Goal: Task Accomplishment & Management: Complete application form

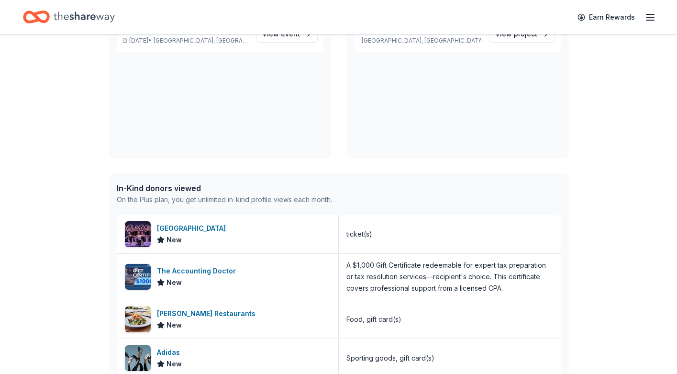
scroll to position [118, 0]
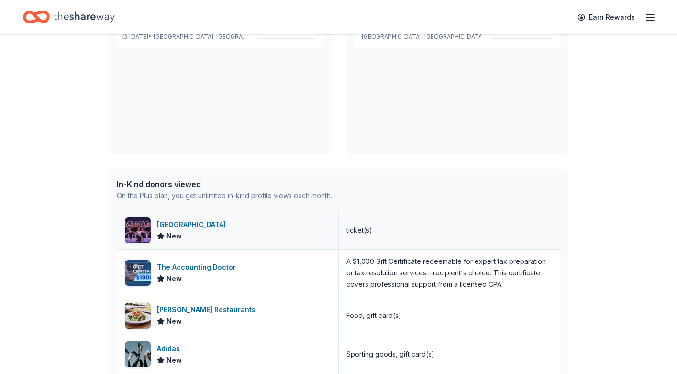
click at [182, 224] on div "Straz Center" at bounding box center [193, 224] width 73 height 11
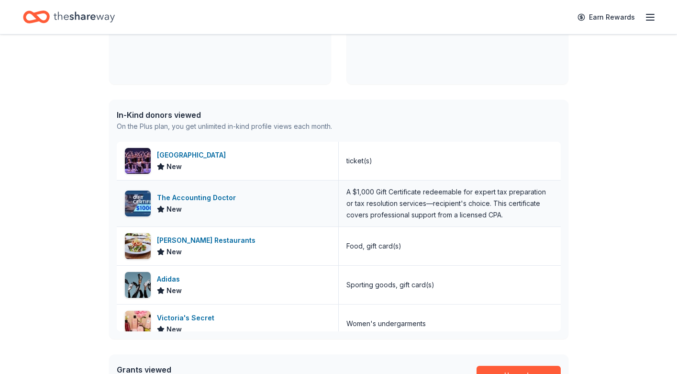
scroll to position [206, 0]
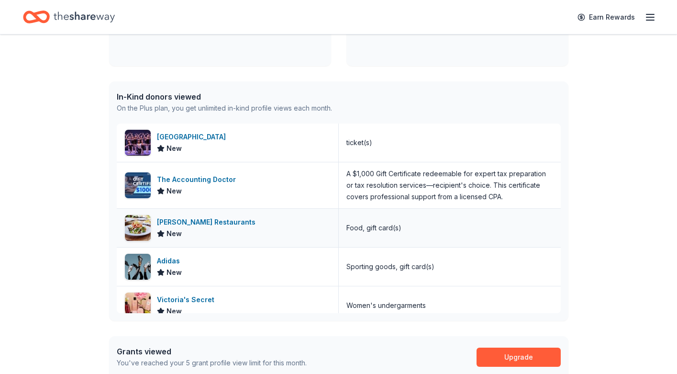
click at [263, 224] on div "Cameron Mitchell Restaurants New" at bounding box center [228, 228] width 222 height 38
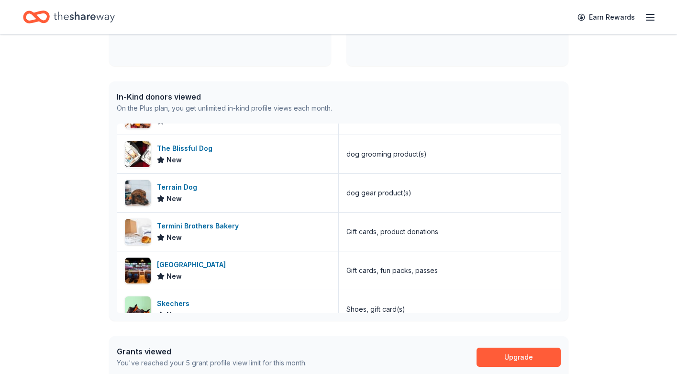
scroll to position [428, 0]
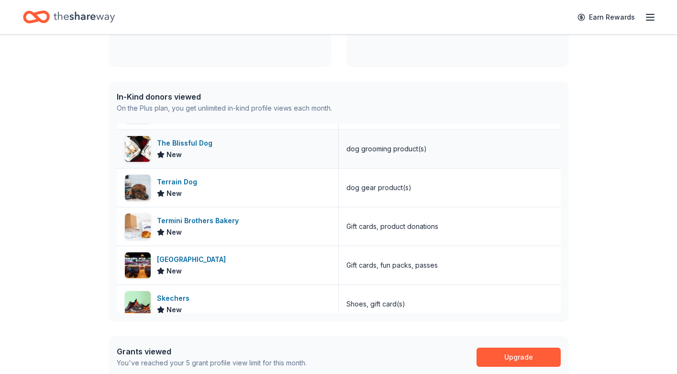
click at [187, 142] on div "The Blissful Dog" at bounding box center [186, 142] width 59 height 11
click at [204, 183] on div "Terrain Dog New" at bounding box center [228, 187] width 222 height 38
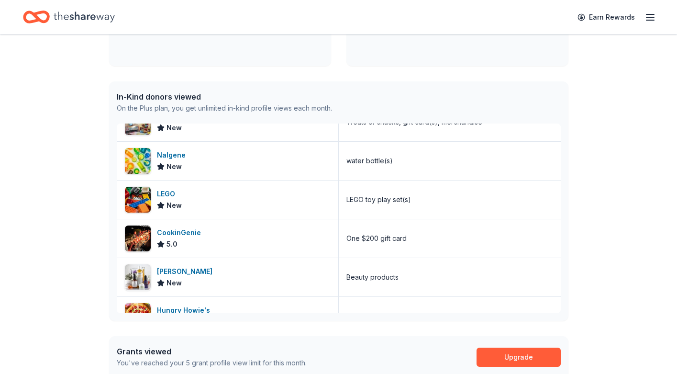
scroll to position [766, 0]
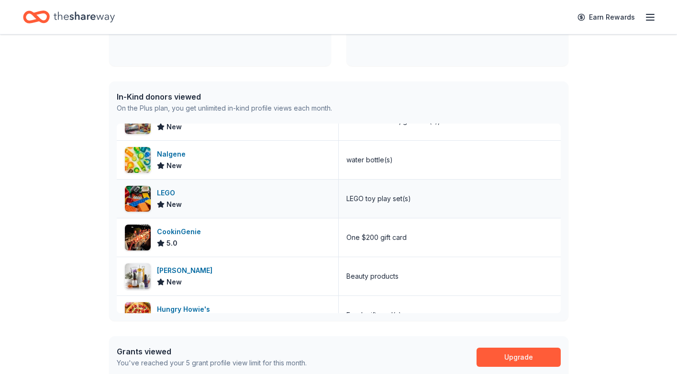
click at [169, 192] on div "LEGO" at bounding box center [169, 192] width 25 height 11
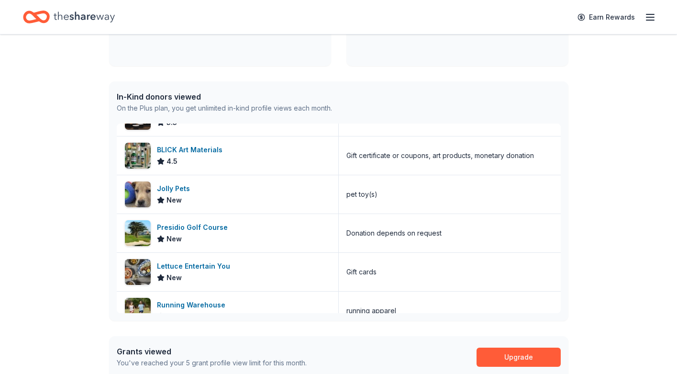
scroll to position [1354, 0]
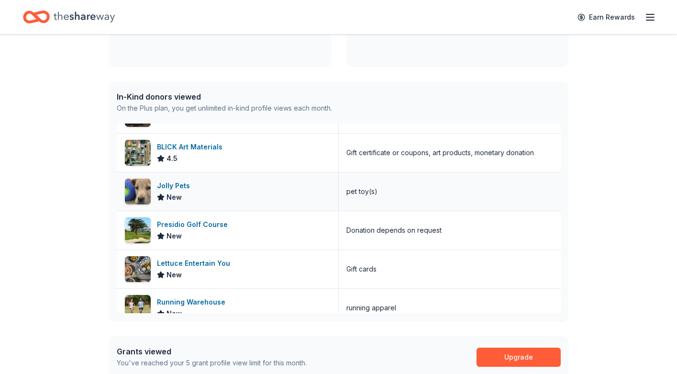
click at [170, 185] on div "Jolly Pets" at bounding box center [175, 185] width 37 height 11
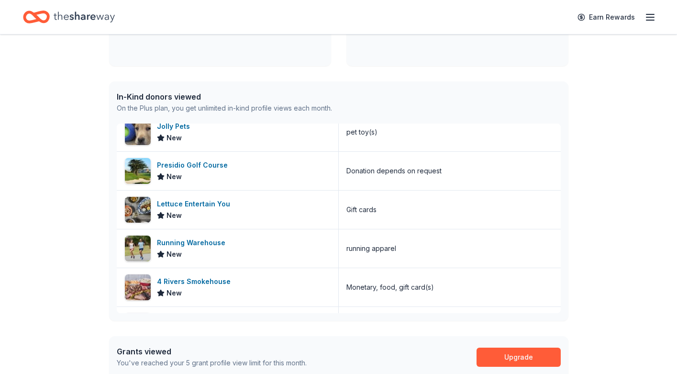
scroll to position [1415, 0]
click at [198, 204] on div "Lettuce Entertain You" at bounding box center [195, 202] width 77 height 11
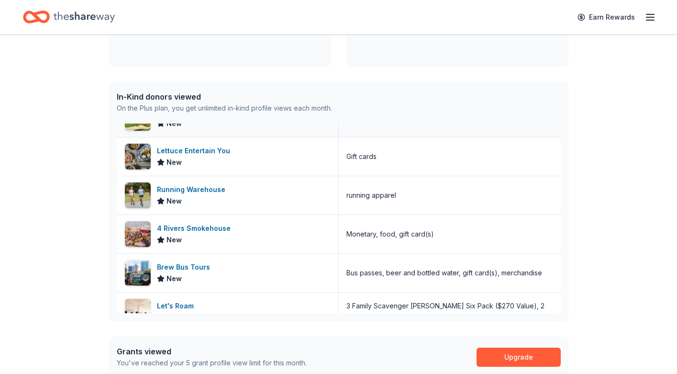
scroll to position [1469, 0]
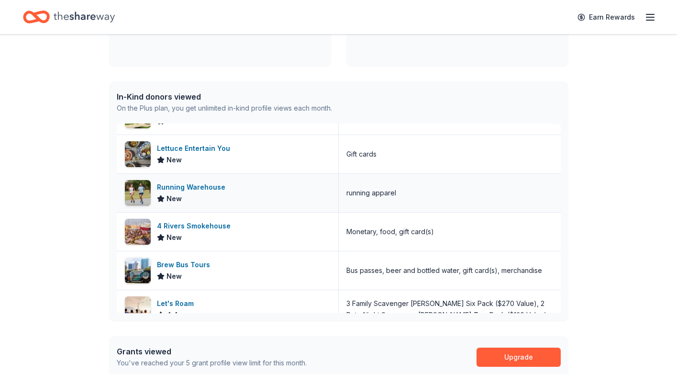
click at [193, 188] on div "Running Warehouse" at bounding box center [193, 186] width 72 height 11
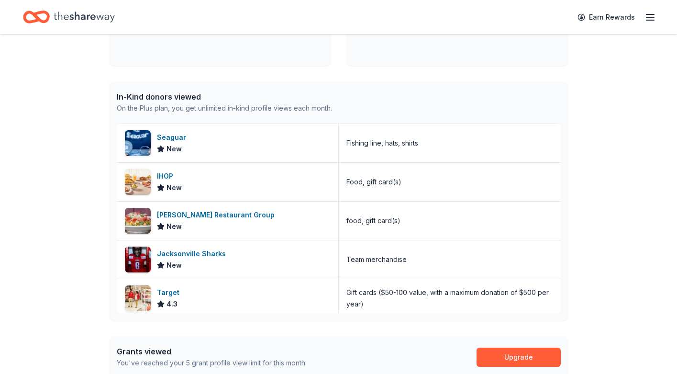
scroll to position [2101, 0]
click at [184, 212] on div "Rapoport's Restaurant Group" at bounding box center [218, 214] width 122 height 11
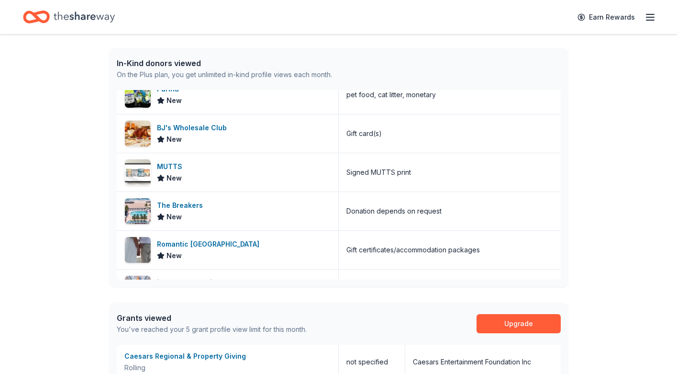
scroll to position [3179, 0]
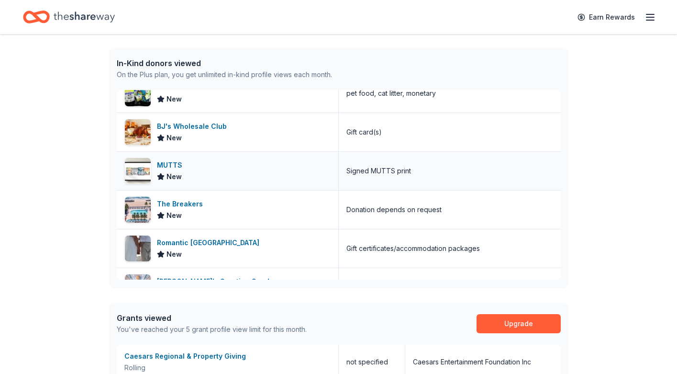
click at [175, 163] on div "MUTTS" at bounding box center [171, 164] width 29 height 11
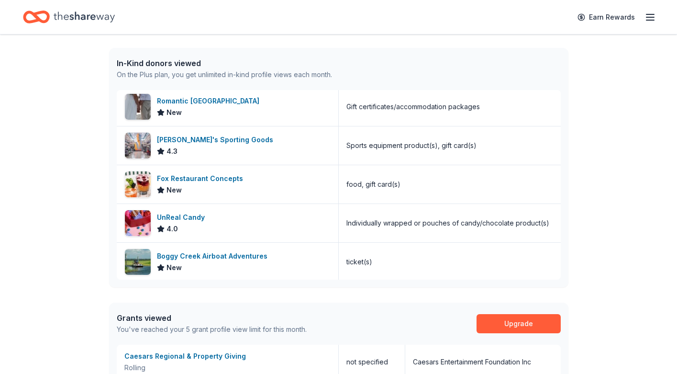
scroll to position [3323, 0]
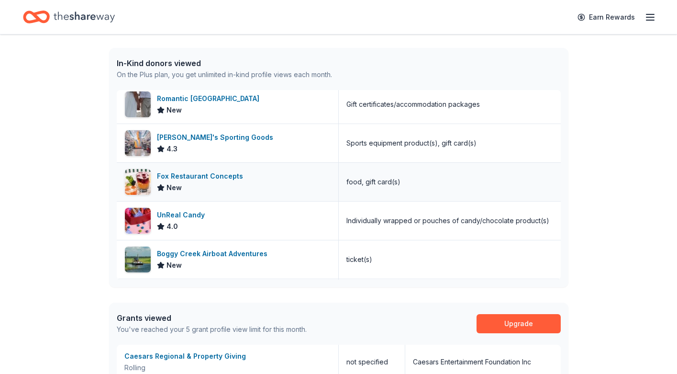
click at [221, 176] on div "Fox Restaurant Concepts" at bounding box center [202, 175] width 90 height 11
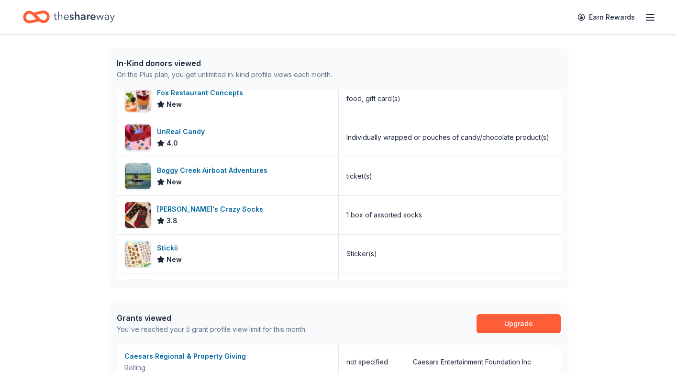
scroll to position [3408, 0]
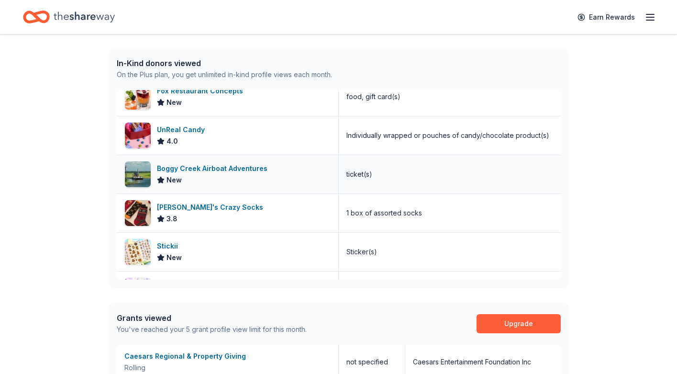
click at [223, 170] on div "Boggy Creek Airboat Adventures" at bounding box center [214, 168] width 114 height 11
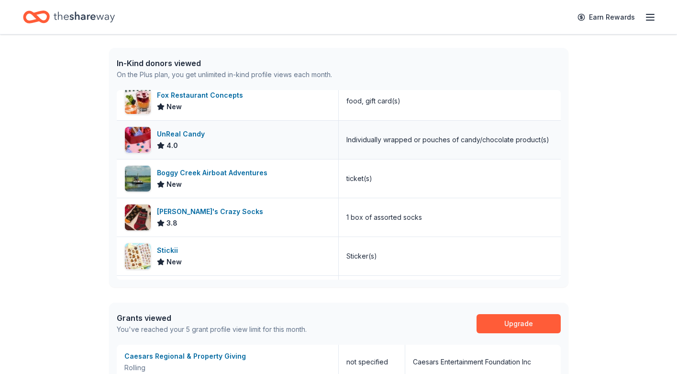
scroll to position [3401, 0]
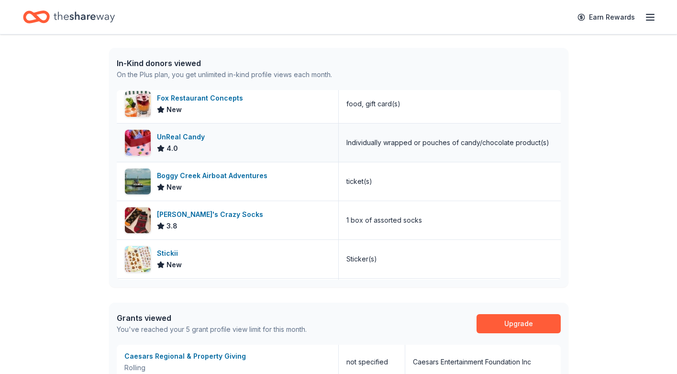
click at [193, 135] on div "UnReal Candy" at bounding box center [183, 136] width 52 height 11
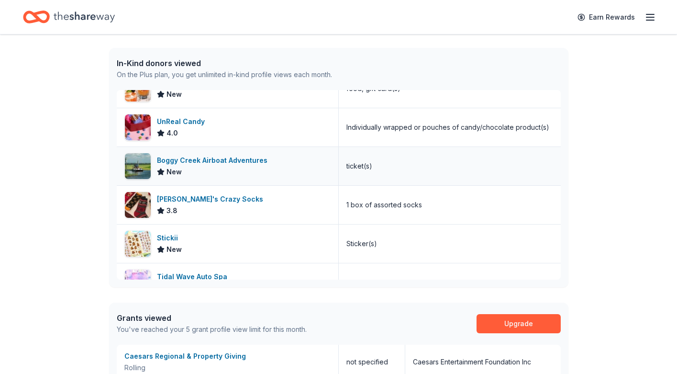
scroll to position [3417, 0]
click at [239, 120] on div "UnReal Candy 4.0" at bounding box center [228, 127] width 222 height 38
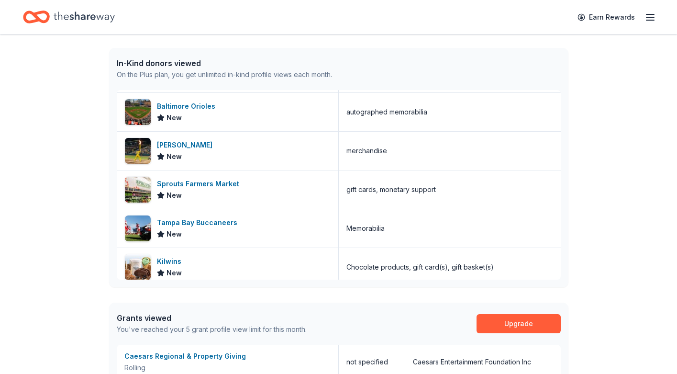
scroll to position [3421, 0]
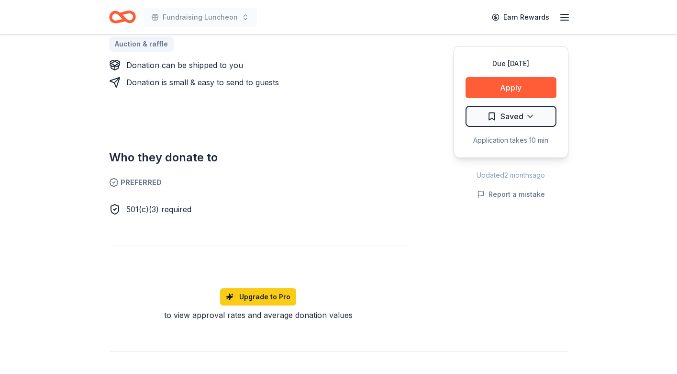
scroll to position [464, 0]
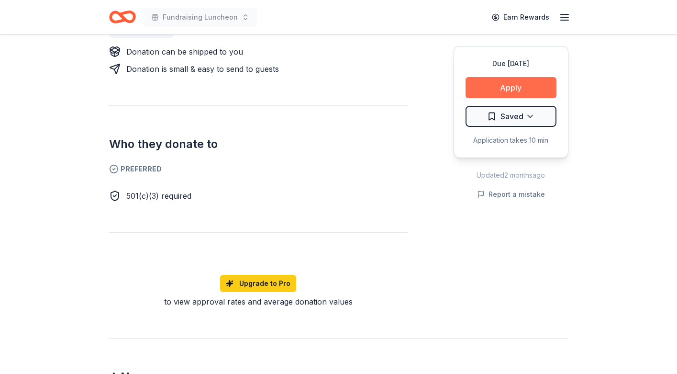
click at [508, 88] on button "Apply" at bounding box center [511, 87] width 91 height 21
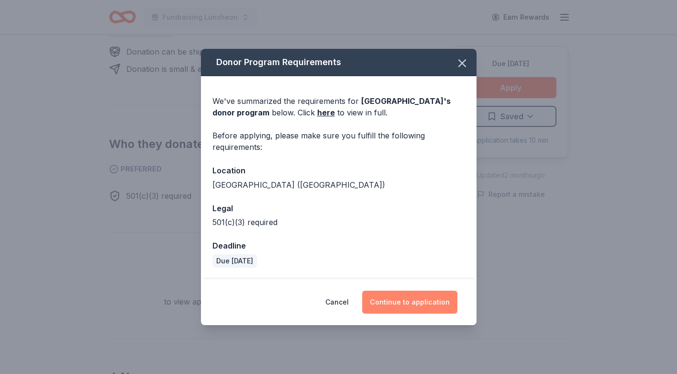
click at [402, 304] on button "Continue to application" at bounding box center [409, 302] width 95 height 23
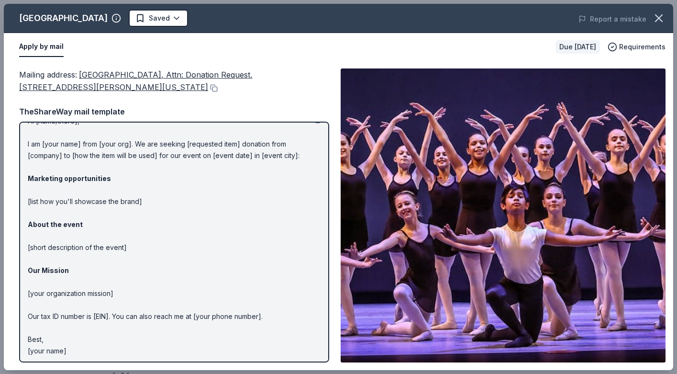
scroll to position [18, 0]
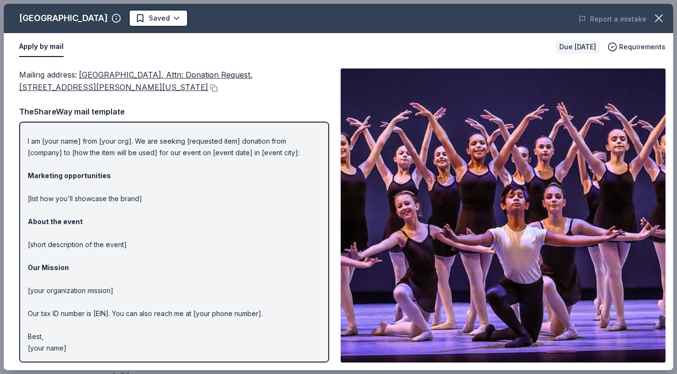
click at [27, 138] on div "Hi [name/there], I am [your name] from [your org]. We are seeking [requested it…" at bounding box center [174, 242] width 310 height 241
drag, startPoint x: 28, startPoint y: 139, endPoint x: 69, endPoint y: 137, distance: 41.2
click at [70, 138] on p "Hi [name/there], I am [your name] from [your org]. We are seeking [requested it…" at bounding box center [174, 232] width 293 height 241
drag, startPoint x: 26, startPoint y: 139, endPoint x: 193, endPoint y: 211, distance: 182.2
click at [193, 210] on div "Hi [name/there], I am [your name] from [your org]. We are seeking [requested it…" at bounding box center [174, 242] width 310 height 241
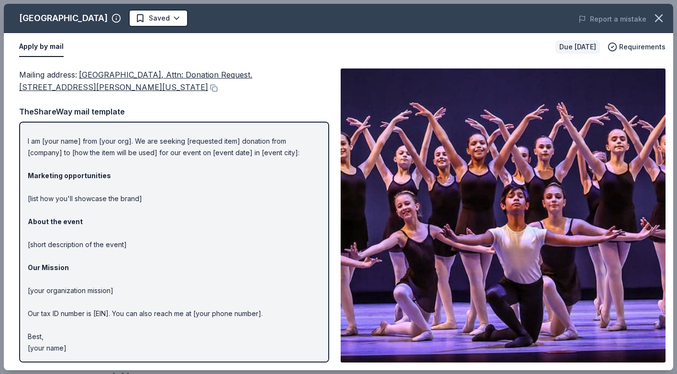
click at [193, 211] on p "Hi [name/there], I am [your name] from [your org]. We are seeking [requested it…" at bounding box center [174, 232] width 293 height 241
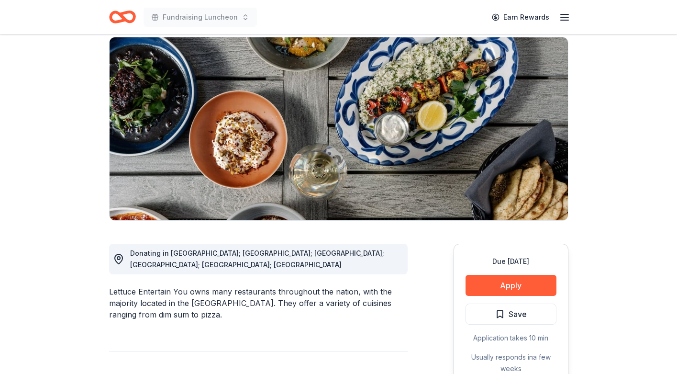
scroll to position [69, 0]
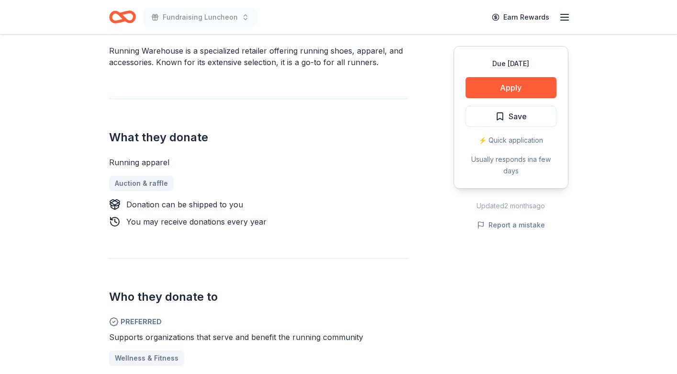
scroll to position [300, 0]
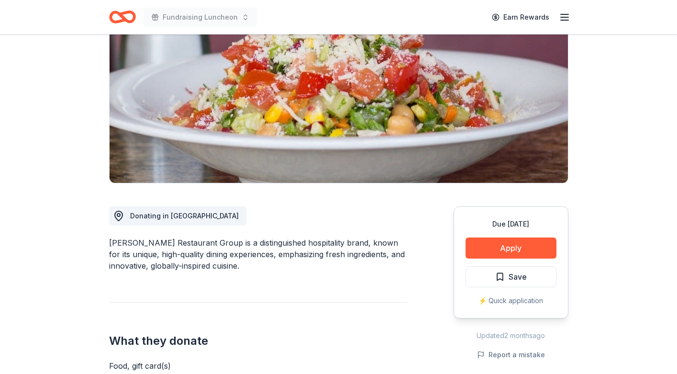
scroll to position [113, 0]
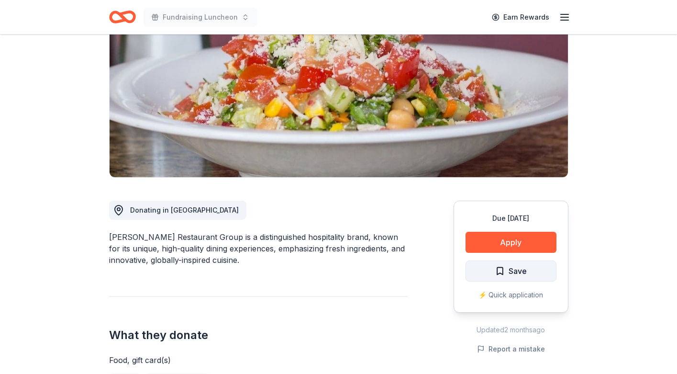
click at [497, 271] on span "Save" at bounding box center [511, 271] width 32 height 12
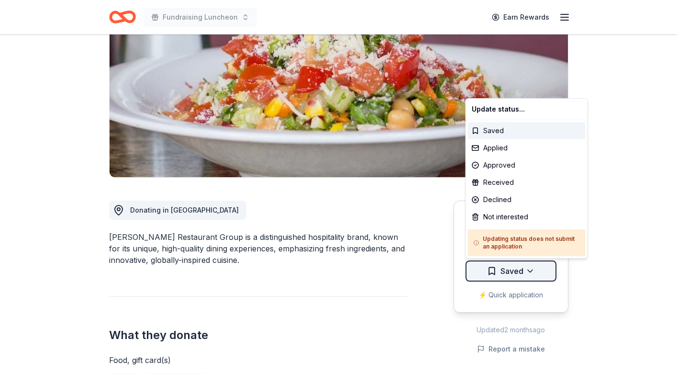
click at [525, 260] on html "Fundraising Luncheon Earn Rewards Due in 78 days Share Rapoport's Restaurant Gr…" at bounding box center [338, 74] width 677 height 374
click at [504, 215] on div "Not interested" at bounding box center [527, 216] width 118 height 17
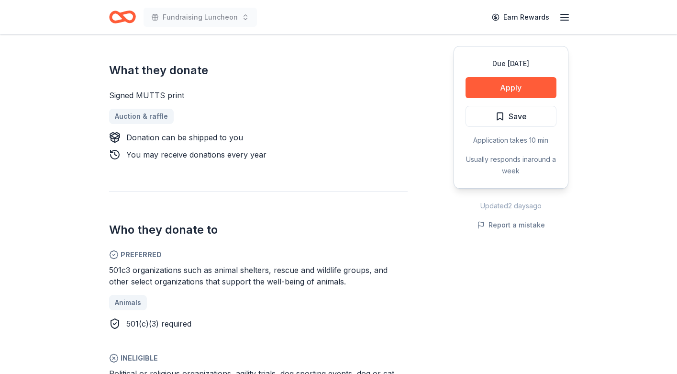
scroll to position [413, 0]
click at [510, 114] on span "Save" at bounding box center [518, 116] width 18 height 12
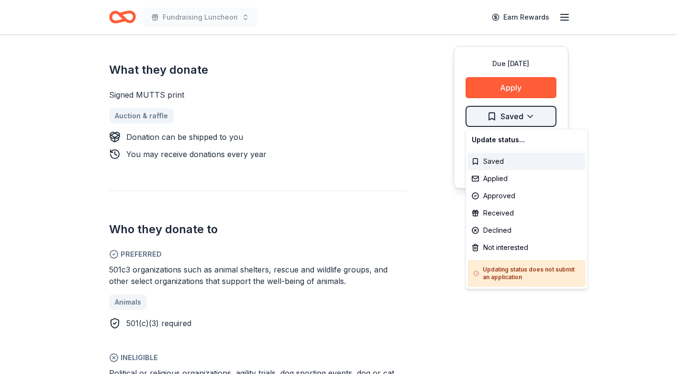
click at [507, 247] on div "Not interested" at bounding box center [527, 247] width 118 height 17
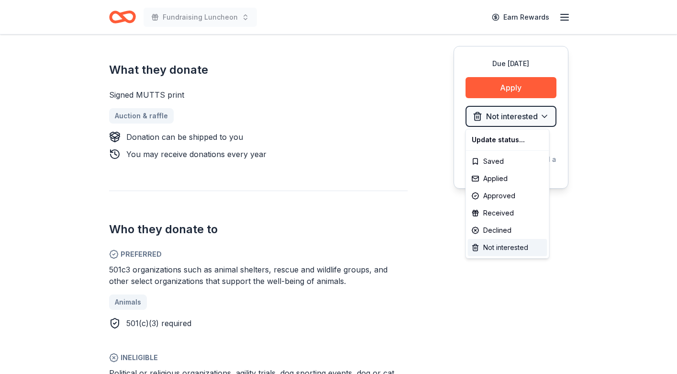
click at [489, 246] on div "Not interested" at bounding box center [507, 247] width 79 height 17
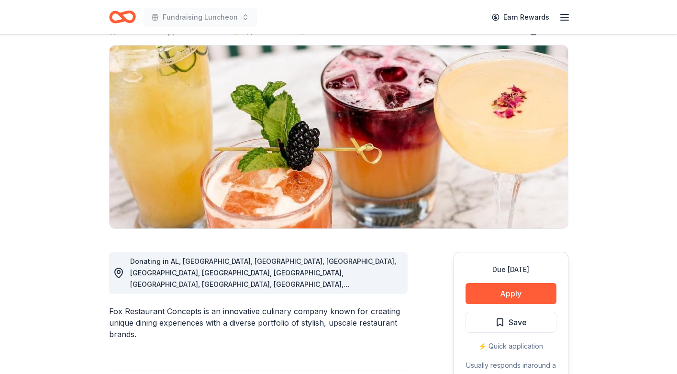
scroll to position [64, 0]
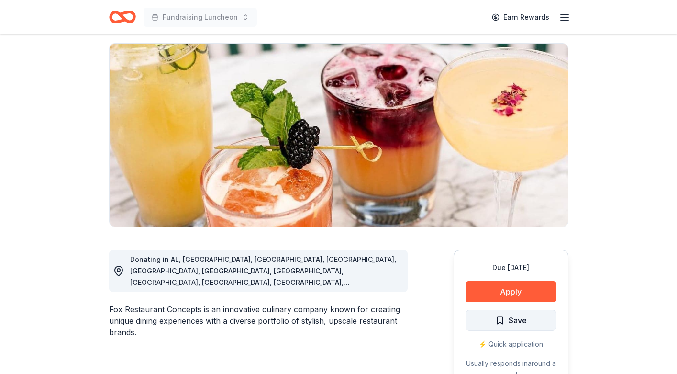
click at [502, 319] on span "Save" at bounding box center [511, 320] width 32 height 12
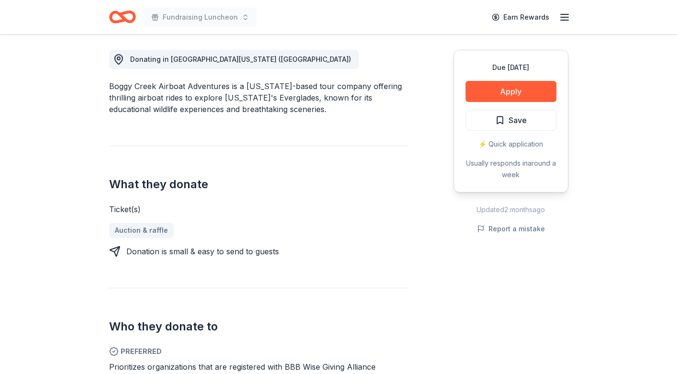
scroll to position [192, 0]
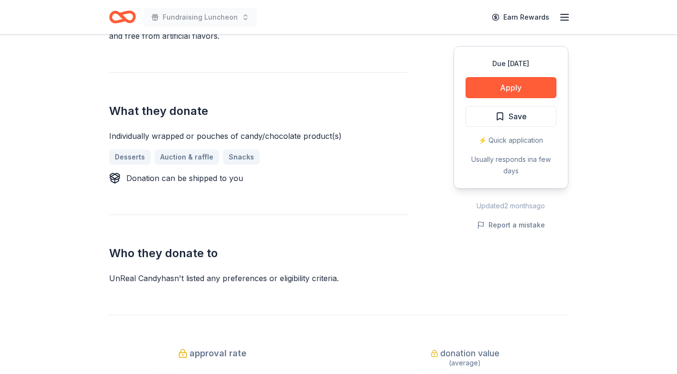
scroll to position [378, 0]
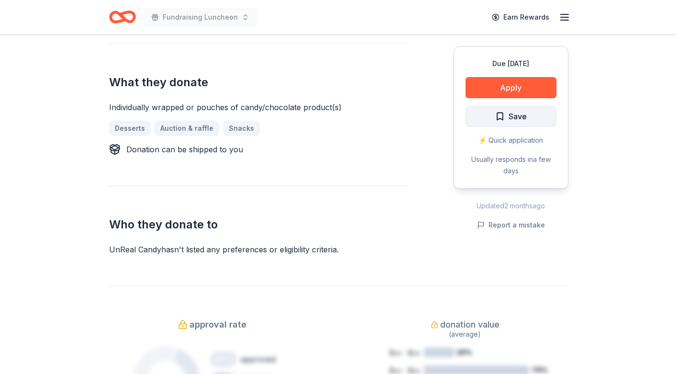
click at [500, 114] on span "Save" at bounding box center [511, 116] width 32 height 12
click at [503, 139] on div "⚡️ Quick application" at bounding box center [511, 139] width 91 height 11
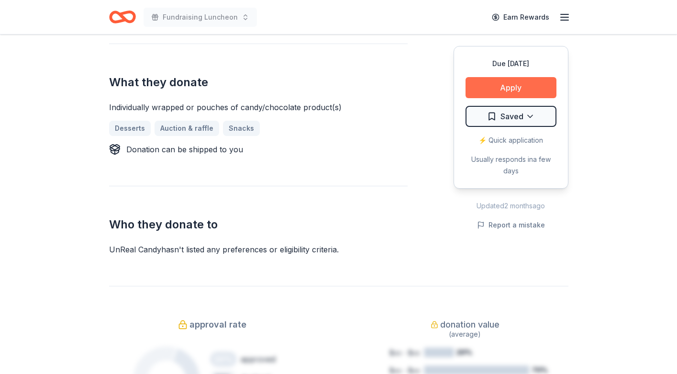
click at [509, 89] on button "Apply" at bounding box center [511, 87] width 91 height 21
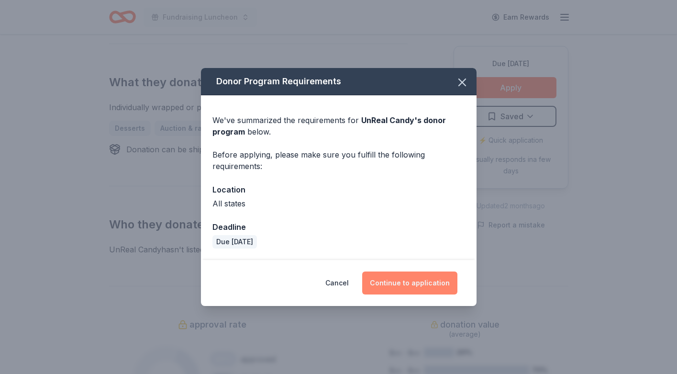
click at [393, 285] on button "Continue to application" at bounding box center [409, 282] width 95 height 23
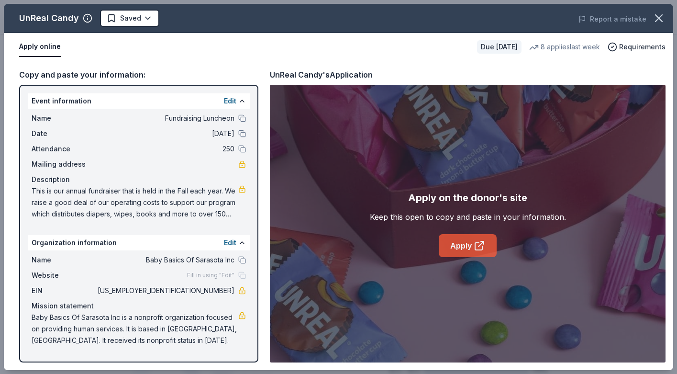
click at [458, 247] on link "Apply" at bounding box center [468, 245] width 58 height 23
